Goal: Information Seeking & Learning: Learn about a topic

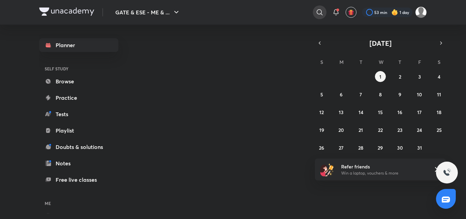
click at [317, 11] on icon at bounding box center [320, 12] width 6 height 6
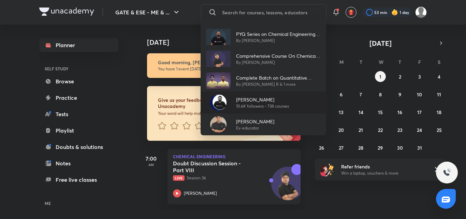
click at [243, 101] on p "[PERSON_NAME]" at bounding box center [262, 99] width 53 height 7
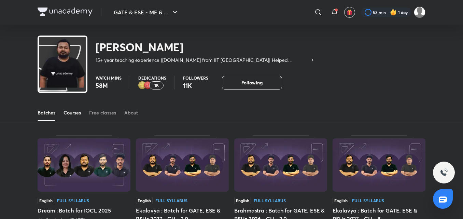
click at [72, 109] on link "Courses" at bounding box center [71, 112] width 17 height 16
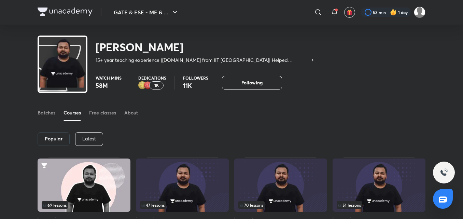
click at [93, 133] on div "Latest" at bounding box center [89, 139] width 28 height 14
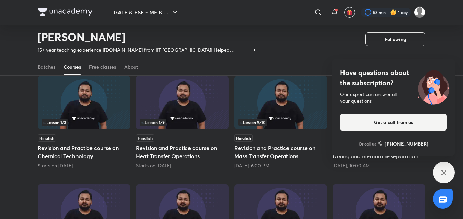
scroll to position [71, 0]
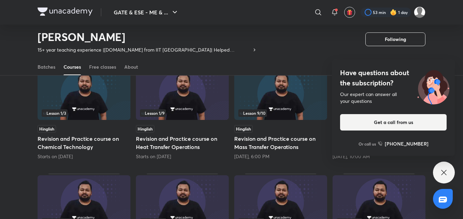
click at [439, 172] on div "Have questions about the subscription? Our expert can answer all your questions…" at bounding box center [444, 172] width 22 height 22
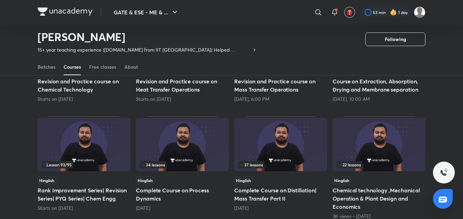
scroll to position [131, 0]
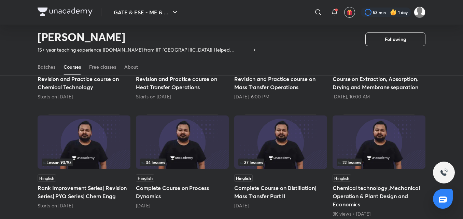
click at [260, 133] on img at bounding box center [280, 141] width 93 height 53
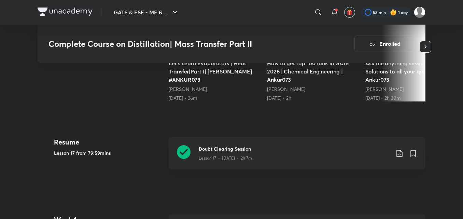
scroll to position [341, 0]
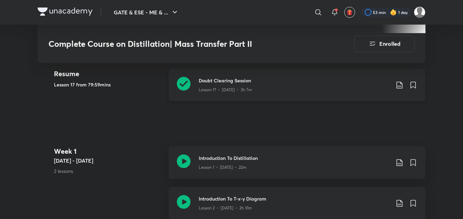
click at [182, 84] on icon at bounding box center [184, 84] width 14 height 14
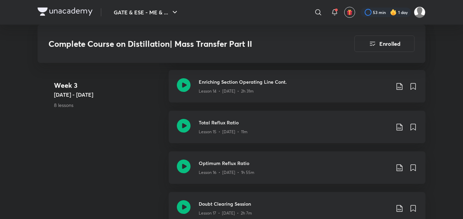
scroll to position [1171, 0]
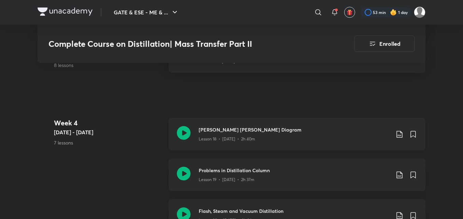
click at [400, 133] on icon at bounding box center [399, 134] width 8 height 8
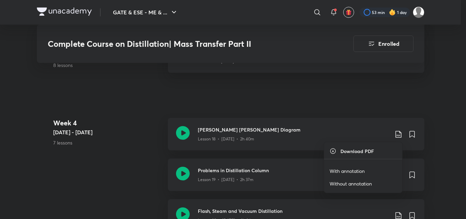
click at [362, 171] on p "With annotation" at bounding box center [347, 170] width 35 height 7
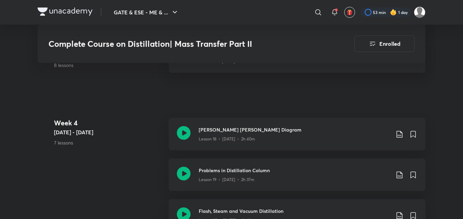
drag, startPoint x: 0, startPoint y: 158, endPoint x: 91, endPoint y: 232, distance: 117.4
drag, startPoint x: 91, startPoint y: 232, endPoint x: 325, endPoint y: 89, distance: 274.2
click at [325, 89] on div "Complete Course on Distillation| Mass Transfer Part II Enrolled GATE & ESE - ME…" at bounding box center [232, 41] width 388 height 2346
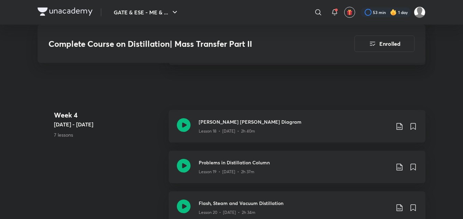
scroll to position [1187, 0]
